Goal: Task Accomplishment & Management: Manage account settings

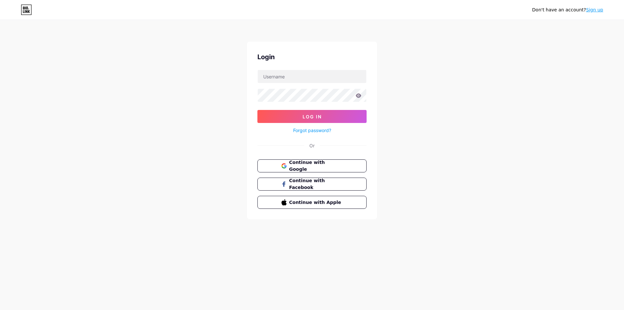
click at [305, 130] on link "Forgot password?" at bounding box center [312, 130] width 38 height 7
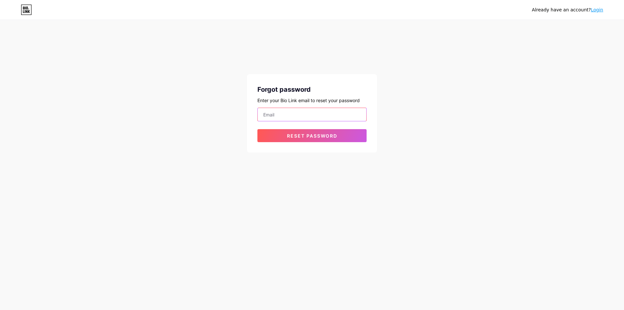
click at [293, 109] on input "email" at bounding box center [312, 114] width 109 height 13
paste input "dienawn9191@livingstonia.org"
type input "dienawn9191@livingstonia.org"
click at [273, 136] on button "Reset password" at bounding box center [311, 135] width 109 height 13
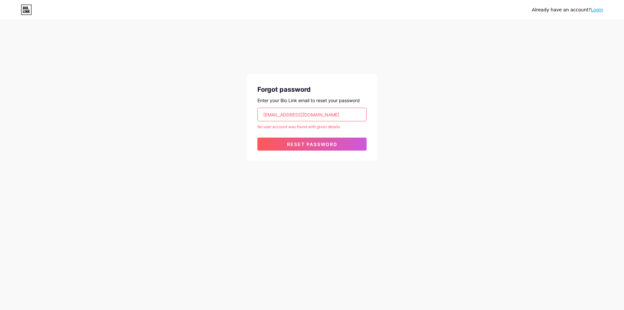
drag, startPoint x: 321, startPoint y: 112, endPoint x: 172, endPoint y: 117, distance: 149.6
click at [172, 117] on div "Already have an account? Login Forgot password Enter your Bio Link email to res…" at bounding box center [312, 91] width 624 height 182
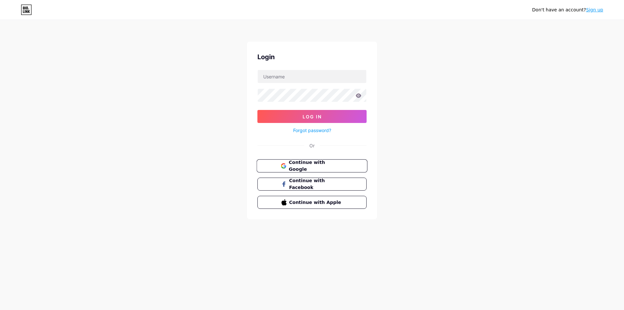
click at [329, 169] on span "Continue with Google" at bounding box center [316, 166] width 54 height 14
click at [291, 164] on span "Continue with Google" at bounding box center [316, 166] width 54 height 14
click at [312, 165] on span "Continue with Google" at bounding box center [316, 166] width 54 height 14
click at [593, 10] on link "Sign up" at bounding box center [594, 9] width 17 height 5
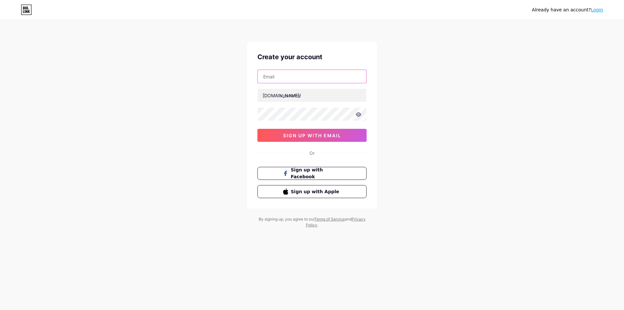
click at [268, 76] on input "text" at bounding box center [312, 76] width 109 height 13
paste input "dienawn9191@livingstonia.org"
type input "dienawn9191@livingstonia.org"
click at [287, 99] on input "text" at bounding box center [312, 95] width 109 height 13
paste input "dienawn9191livingstonia.org"
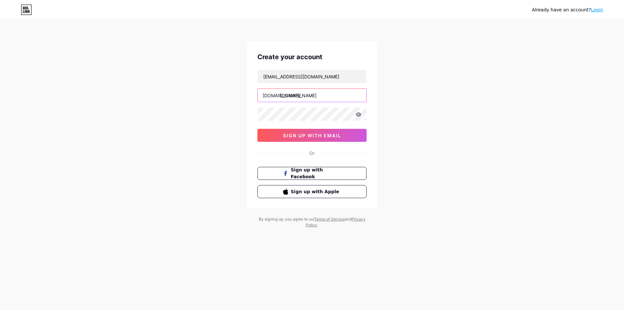
drag, startPoint x: 291, startPoint y: 99, endPoint x: 380, endPoint y: 103, distance: 88.5
click at [380, 103] on div "Already have an account? Login Create your account dienawn9191@livingstonia.org…" at bounding box center [312, 124] width 624 height 249
type input "dienardf"
click at [286, 141] on button "sign up with email" at bounding box center [311, 135] width 109 height 13
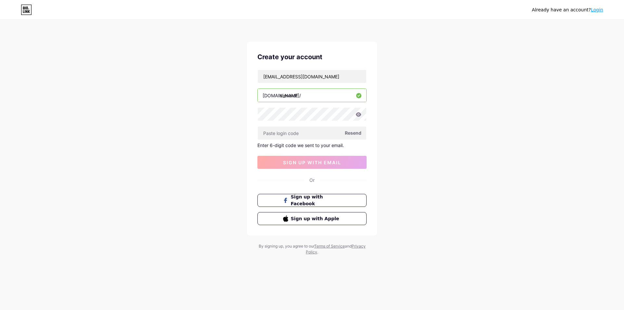
click at [357, 130] on span "Resend" at bounding box center [353, 132] width 17 height 7
click at [285, 78] on input "dienawn9191@livingstonia.org" at bounding box center [312, 76] width 109 height 13
paste input "rivkahys2841@livingstonia.org"
type input "rivkahys2841@livingstonia.org"
click at [354, 135] on span "Resend" at bounding box center [353, 132] width 17 height 7
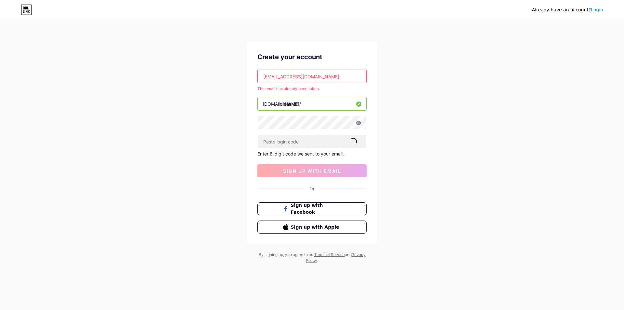
click at [598, 10] on link "Login" at bounding box center [597, 9] width 12 height 5
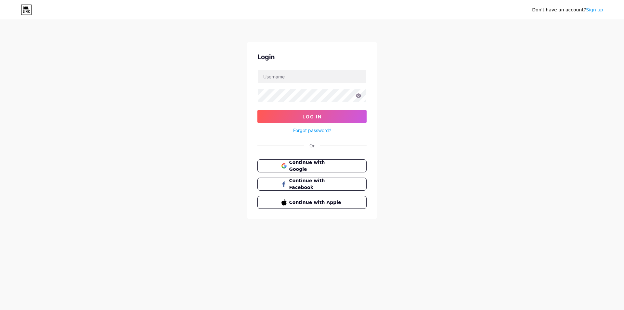
click at [304, 128] on link "Forgot password?" at bounding box center [312, 130] width 38 height 7
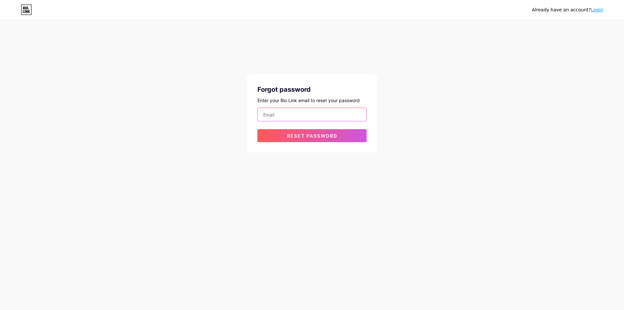
click at [306, 116] on input "email" at bounding box center [312, 114] width 109 height 13
paste input "rivkahys2841@livingstonia.org"
type input "rivkahys2841@livingstonia.org"
click at [288, 142] on div "Forgot password Enter your Bio Link email to reset your password rivkahys2841@l…" at bounding box center [312, 113] width 130 height 78
click at [288, 140] on button "Reset password" at bounding box center [311, 135] width 109 height 13
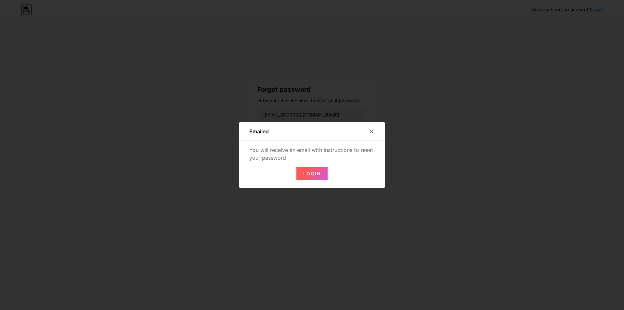
click at [316, 178] on button "Login" at bounding box center [311, 173] width 31 height 13
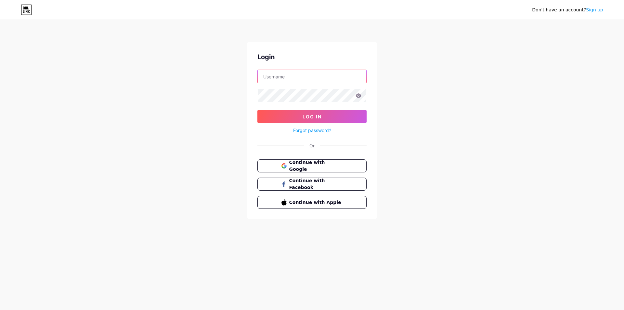
drag, startPoint x: 298, startPoint y: 71, endPoint x: 299, endPoint y: 77, distance: 6.6
click at [297, 71] on input "text" at bounding box center [312, 76] width 109 height 13
paste input "rivkahys2841@livingstonia.org"
type input "rivkahys2841@livingstonia.org"
click at [278, 111] on button "Log In" at bounding box center [311, 116] width 109 height 13
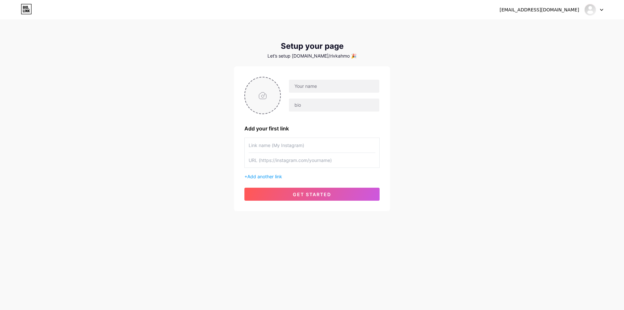
click at [270, 92] on input "file" at bounding box center [262, 95] width 35 height 36
type input "C:\fakepath\photo_2025-07-24_14-42-19 (2).jpg"
click at [332, 83] on input "text" at bounding box center [334, 86] width 90 height 13
paste input "[URL][DOMAIN_NAME]"
type input "[URL][DOMAIN_NAME]"
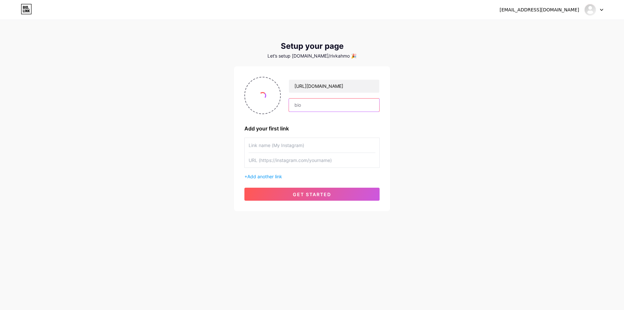
click at [310, 110] on input "text" at bounding box center [334, 104] width 90 height 13
paste input "[URL][DOMAIN_NAME]"
type input "[URL][DOMAIN_NAME]"
click at [270, 148] on input "text" at bounding box center [312, 145] width 127 height 15
paste input "[URL][DOMAIN_NAME]"
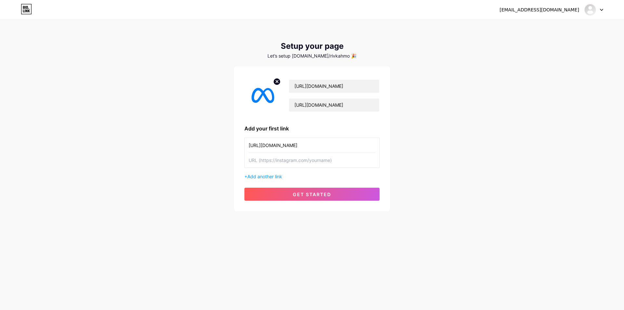
type input "[URL][DOMAIN_NAME]"
click at [271, 164] on input "text" at bounding box center [312, 160] width 127 height 15
paste input "[URL][DOMAIN_NAME]"
type input "[URL][DOMAIN_NAME]"
click at [280, 196] on button "get started" at bounding box center [311, 194] width 135 height 13
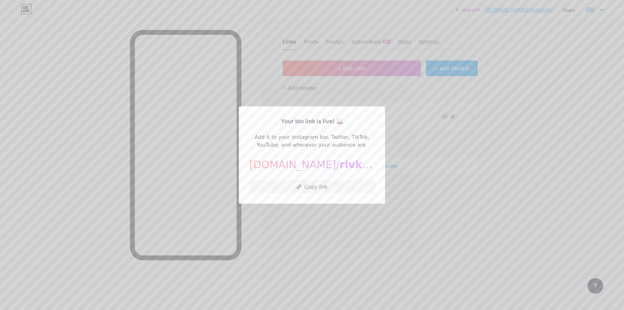
click at [441, 148] on div at bounding box center [312, 155] width 624 height 310
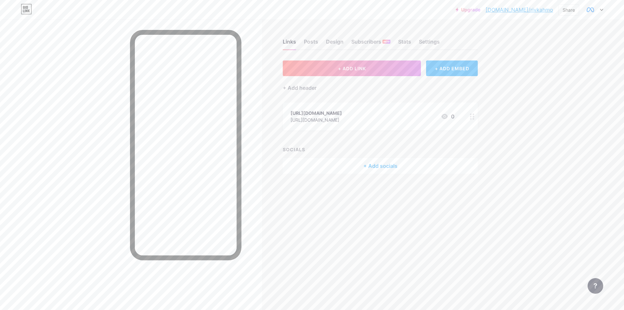
click at [342, 112] on div "[URL][DOMAIN_NAME]" at bounding box center [316, 113] width 51 height 7
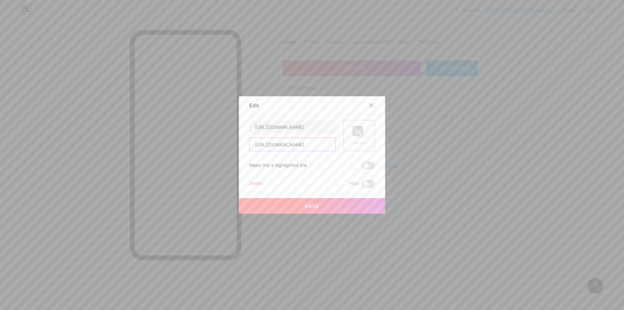
click at [287, 143] on input "[URL][DOMAIN_NAME]" at bounding box center [293, 144] width 86 height 13
paste input "wwaav1-pi.vercel.app/"
type input "[URL][DOMAIN_NAME]"
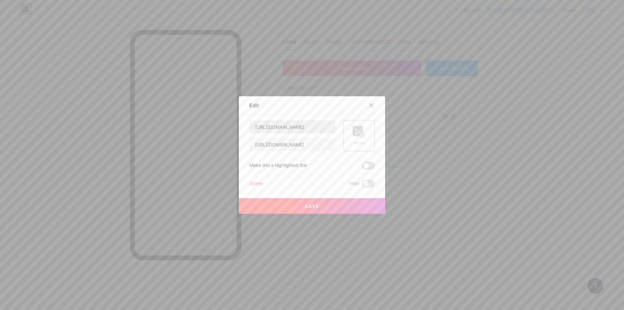
click at [295, 132] on div "[URL][DOMAIN_NAME]" at bounding box center [292, 127] width 86 height 14
click at [295, 131] on input "[URL][DOMAIN_NAME]" at bounding box center [293, 126] width 86 height 13
type input "Submit an Appeal"
click at [355, 135] on rect at bounding box center [358, 131] width 10 height 10
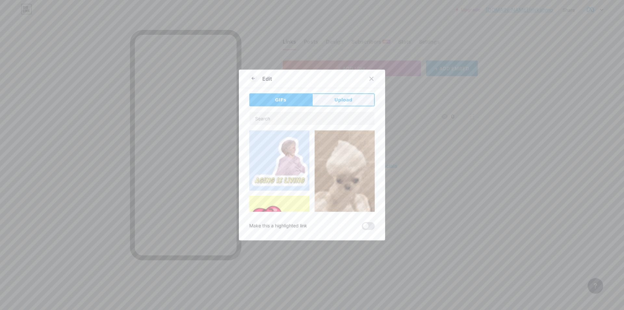
click at [342, 99] on span "Upload" at bounding box center [343, 100] width 18 height 7
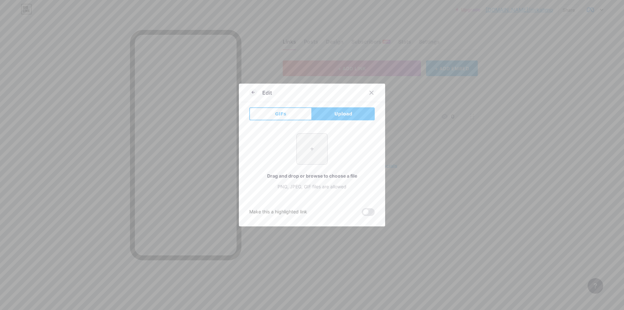
click at [304, 148] on input "file" at bounding box center [312, 149] width 31 height 31
type input "C:\fakepath\photo_2025-07-24_14-42-19.jpg"
click at [252, 93] on icon at bounding box center [253, 92] width 8 height 8
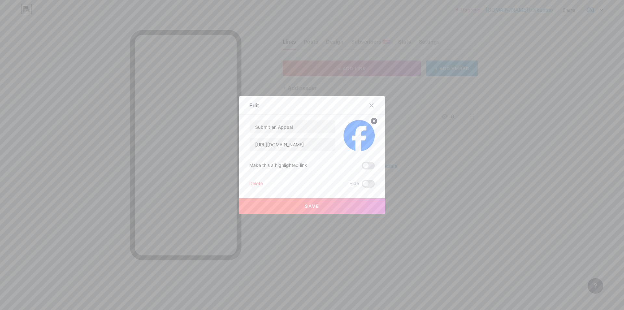
click at [313, 203] on span "Save" at bounding box center [312, 206] width 15 height 6
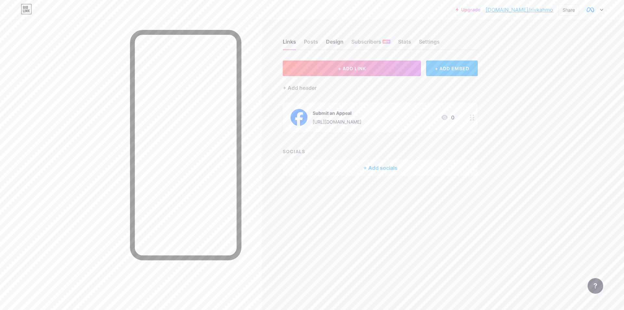
click at [326, 43] on div "Design" at bounding box center [335, 44] width 18 height 12
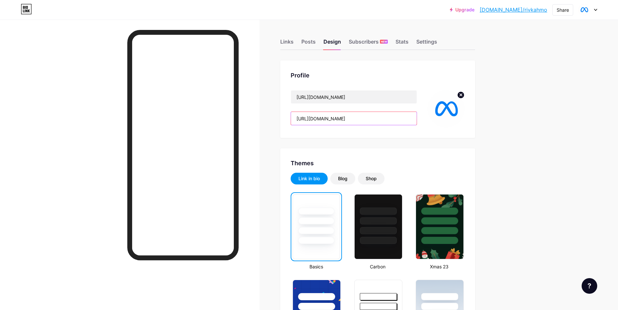
click at [359, 121] on input "[URL][DOMAIN_NAME]" at bounding box center [354, 118] width 126 height 13
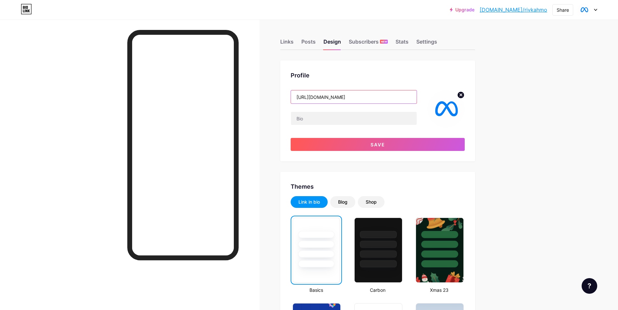
click at [354, 100] on input "[URL][DOMAIN_NAME]" at bounding box center [354, 96] width 126 height 13
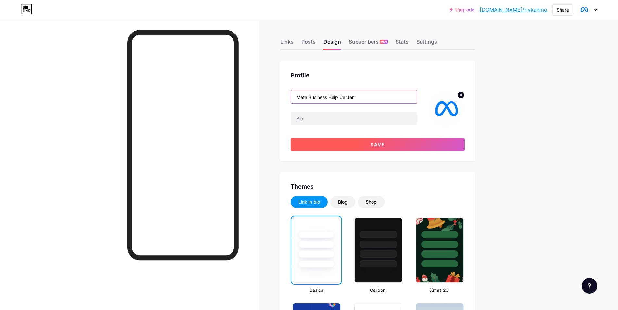
type input "Meta Business Help Center"
click at [376, 144] on span "Save" at bounding box center [378, 145] width 15 height 6
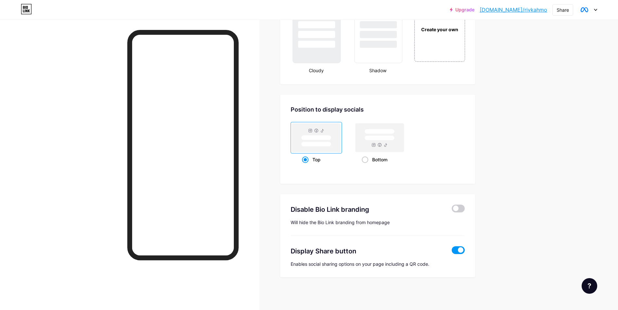
click at [458, 247] on span at bounding box center [458, 250] width 13 height 8
click at [452, 252] on input "checkbox" at bounding box center [452, 252] width 0 height 0
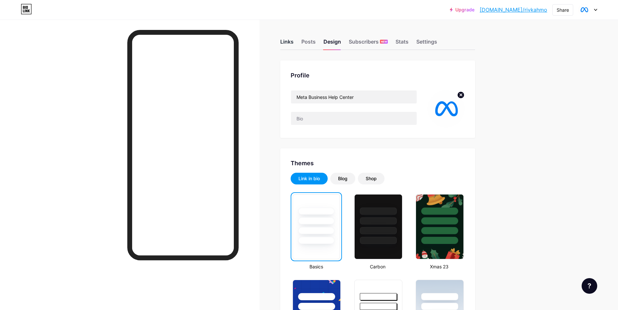
click at [289, 41] on div "Links" at bounding box center [286, 44] width 13 height 12
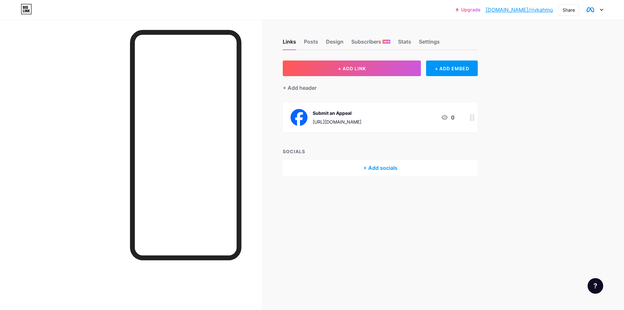
click at [524, 13] on link "[DOMAIN_NAME]/rivkahmo" at bounding box center [520, 10] width 68 height 8
